Goal: Task Accomplishment & Management: Complete application form

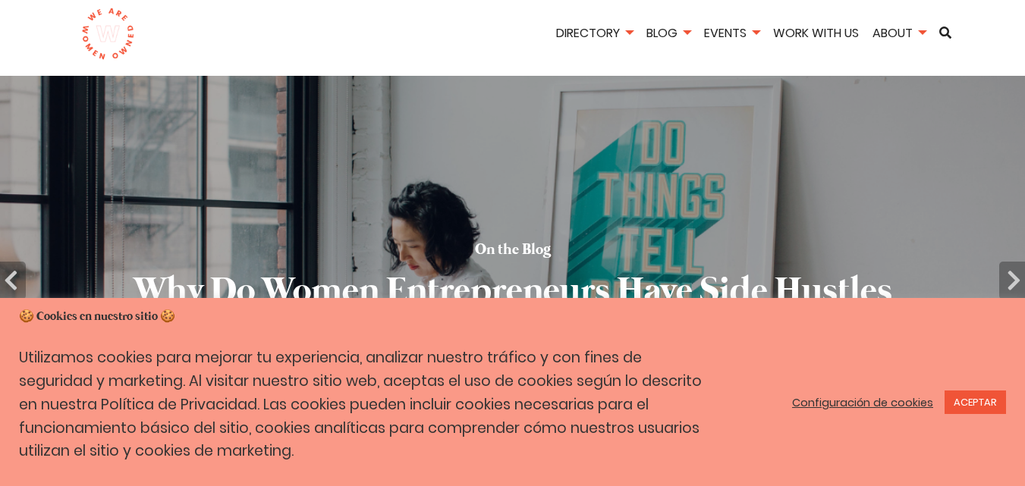
type input "Inscribirse"
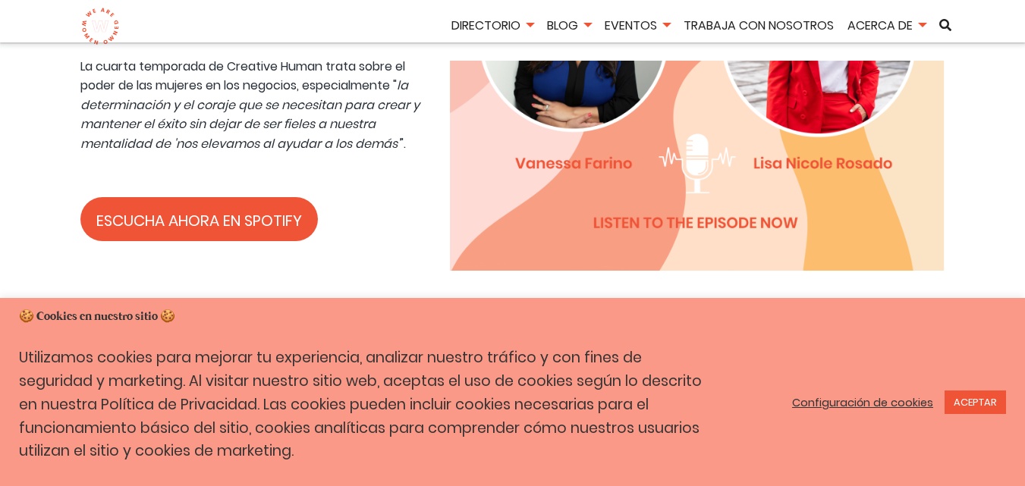
scroll to position [1290, 0]
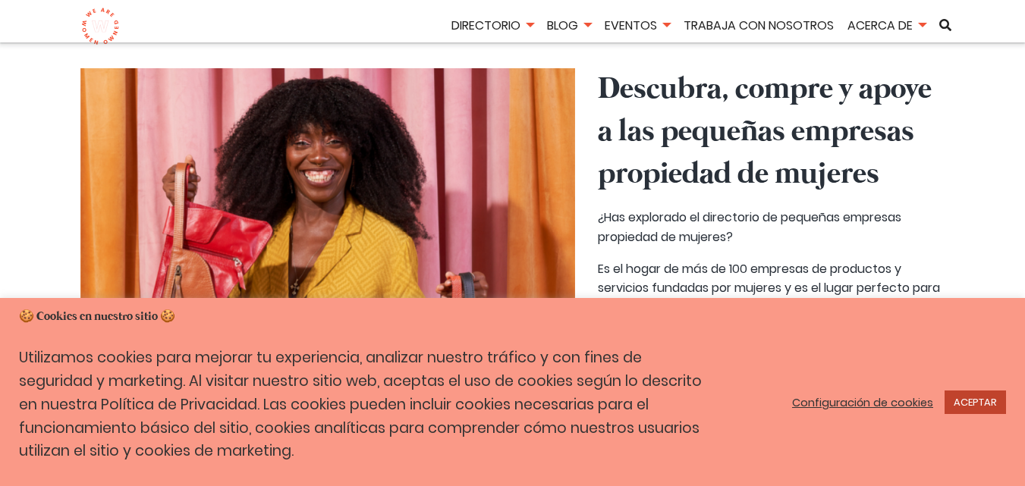
click at [986, 408] on font "ACEPTAR" at bounding box center [975, 402] width 43 height 14
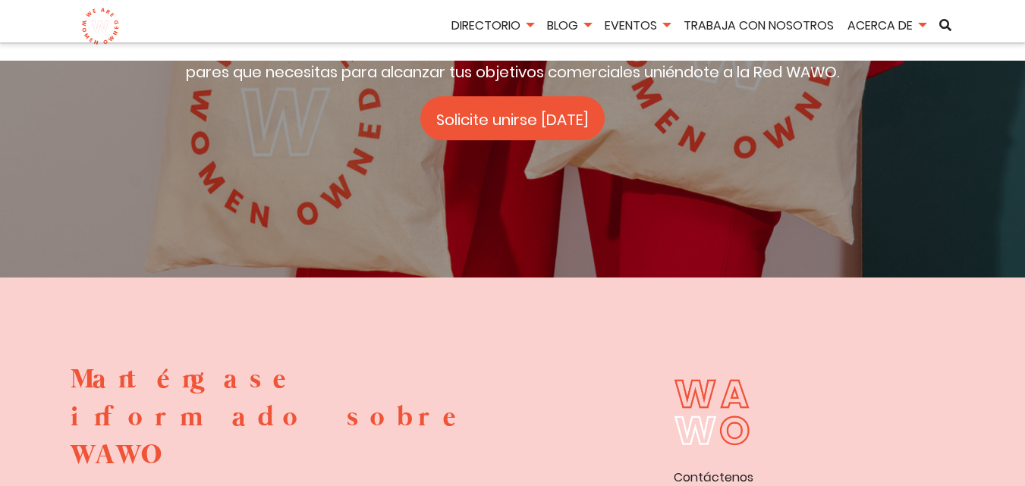
scroll to position [2579, 0]
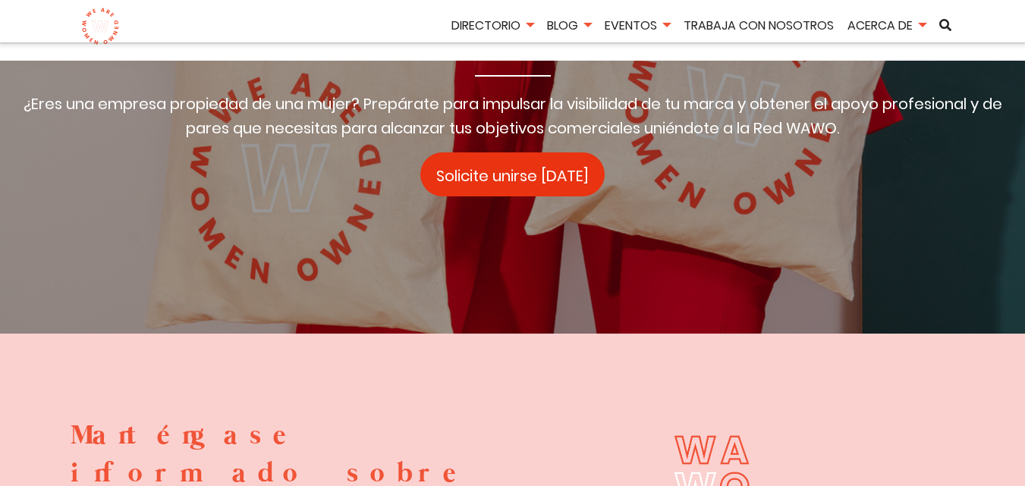
click at [526, 180] on font "Solicite unirse [DATE]" at bounding box center [512, 175] width 152 height 21
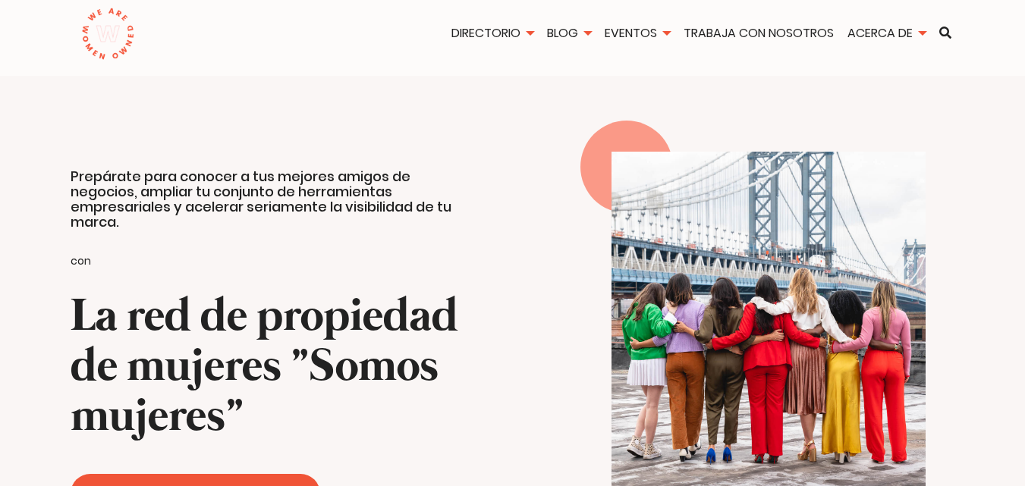
type input "Inscribirse"
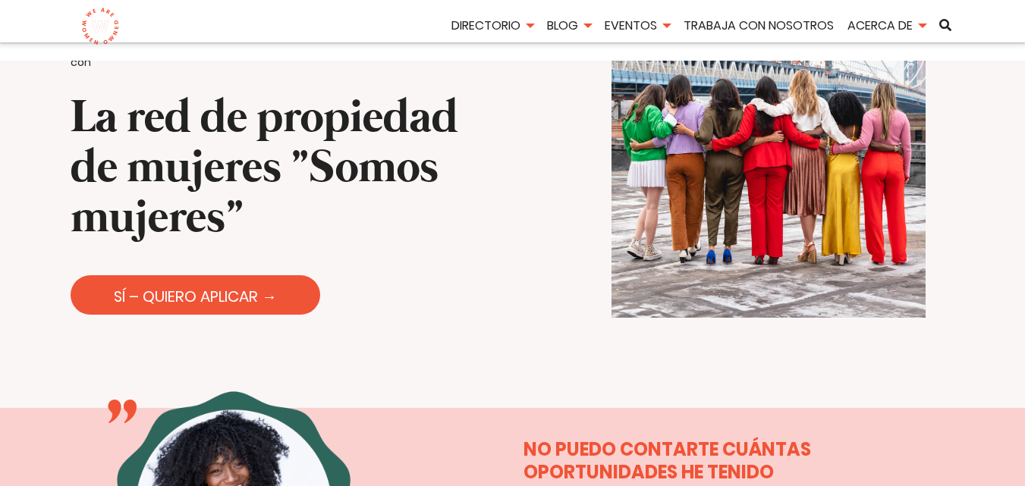
scroll to position [152, 0]
